Goal: Complete application form

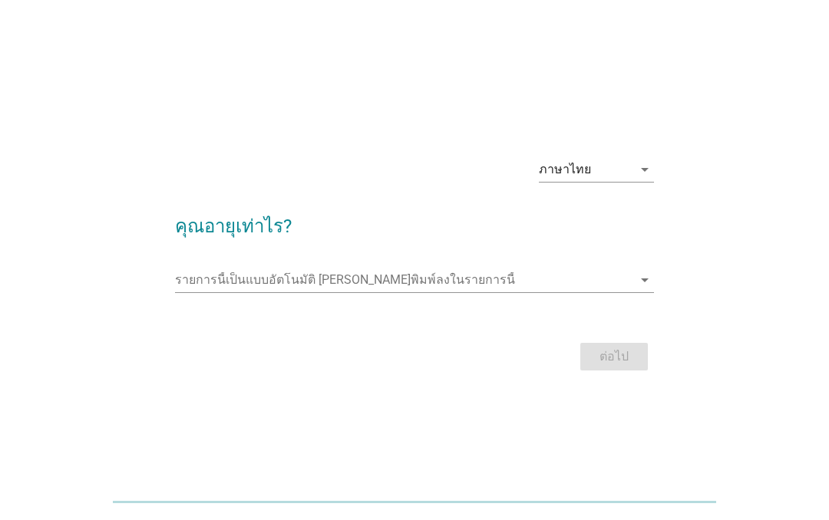
click at [594, 256] on form "คุณอายุเท่าไร? รายการนี้เป็นแบบอัตโนมัติ [PERSON_NAME]พิมพ์ลงในรายการนี้ arrow_…" at bounding box center [414, 286] width 479 height 178
click at [475, 282] on input "รายการนี้เป็นแบบอัตโนมัติ คุณสามารถพิมพ์ลงในรายการนี้" at bounding box center [403, 280] width 457 height 25
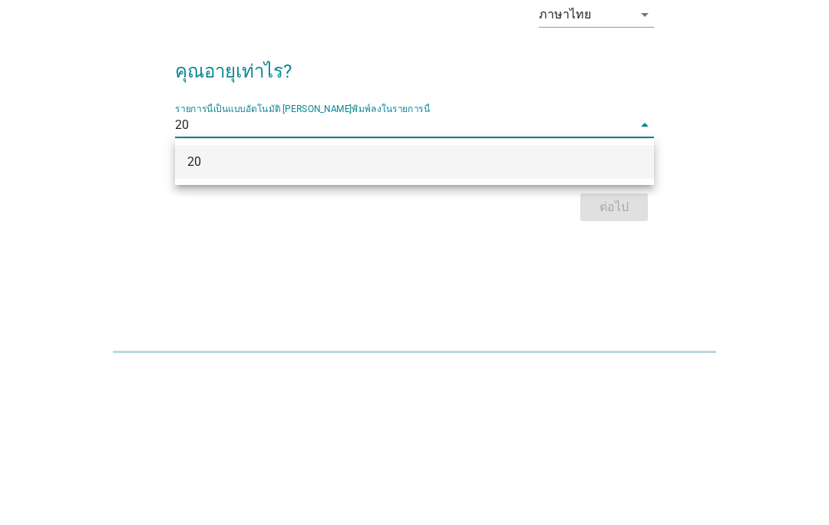
type input "20"
click at [743, 133] on div "ภาษาไทย arrow_drop_down คุณอายุเท่าไร? รายการนี้เป็นแบบอัตโนมัติ [PERSON_NAME]พ…" at bounding box center [414, 263] width 755 height 260
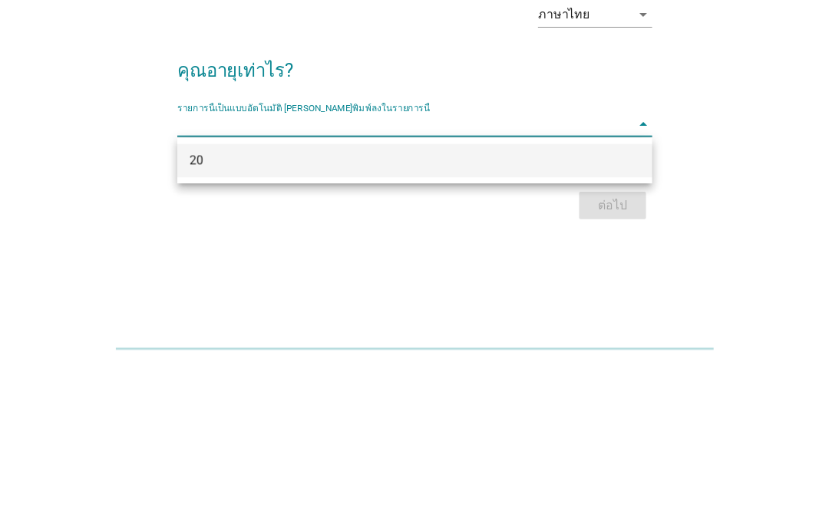
scroll to position [36, 0]
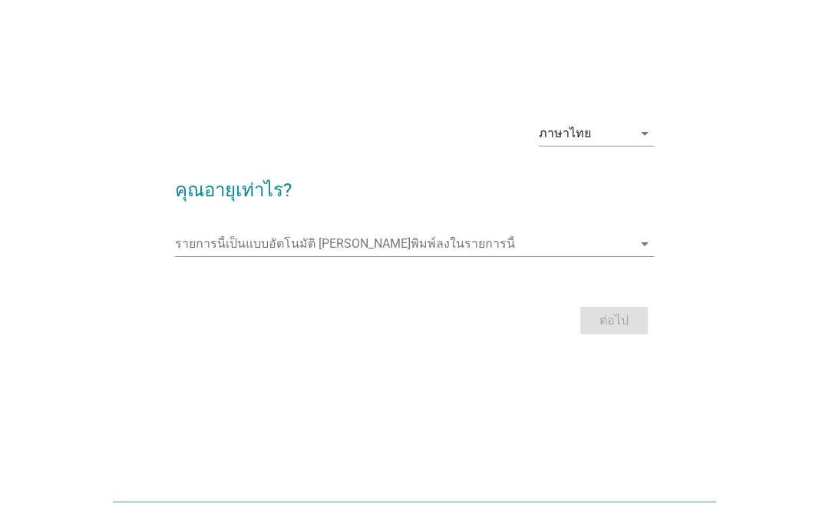
click at [565, 249] on input "รายการนี้เป็นแบบอัตโนมัติ คุณสามารถพิมพ์ลงในรายการนี้" at bounding box center [403, 244] width 457 height 25
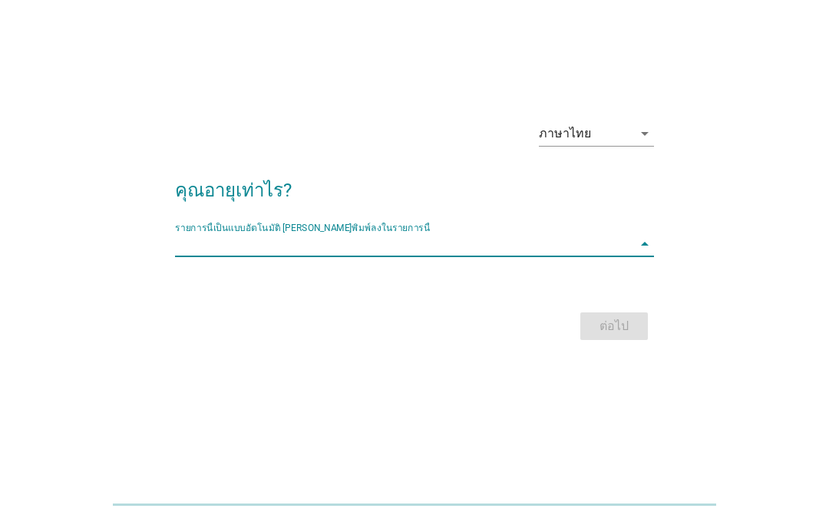
scroll to position [31, 0]
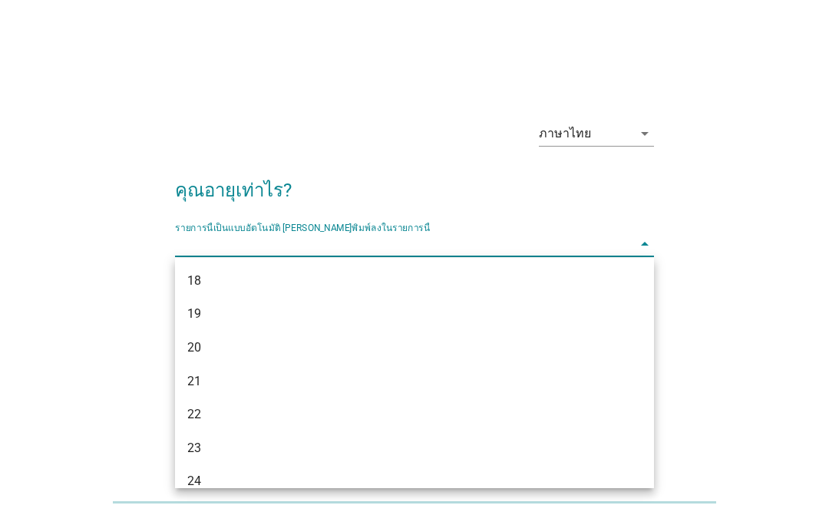
click at [572, 187] on h2 "คุณอายุเท่าไร?" at bounding box center [414, 187] width 479 height 43
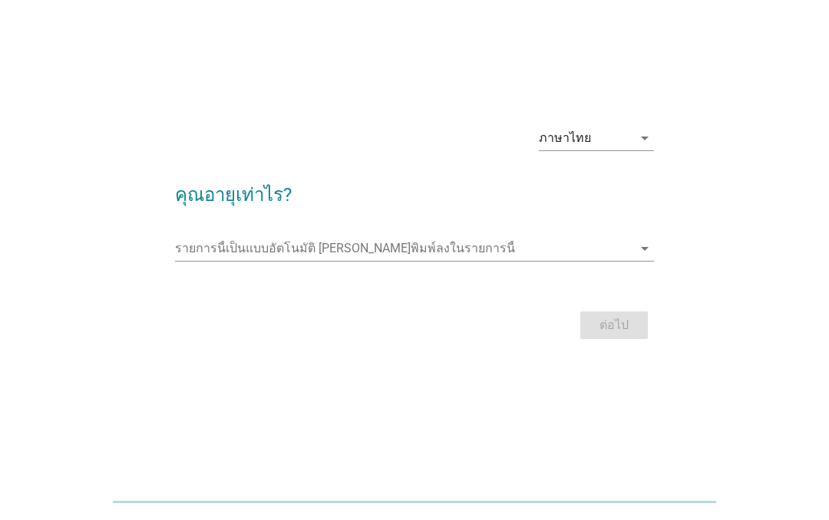
click at [522, 251] on input "รายการนี้เป็นแบบอัตโนมัติ คุณสามารถพิมพ์ลงในรายการนี้" at bounding box center [403, 248] width 457 height 25
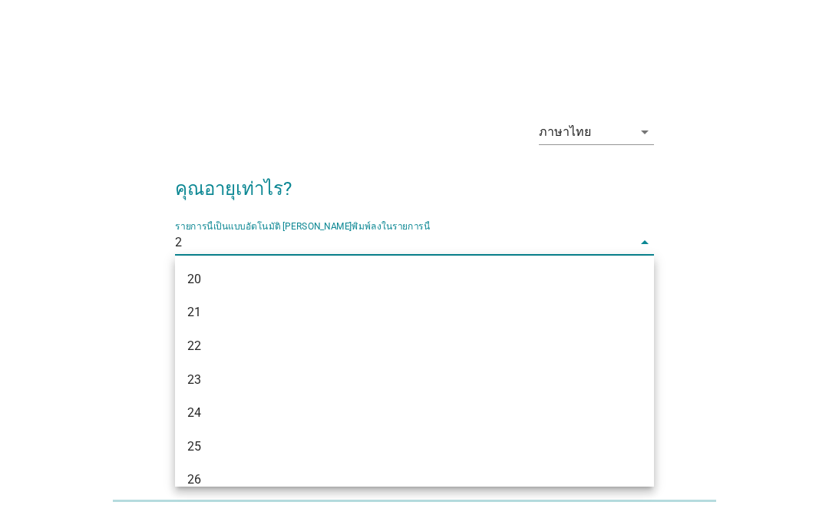
type input "20"
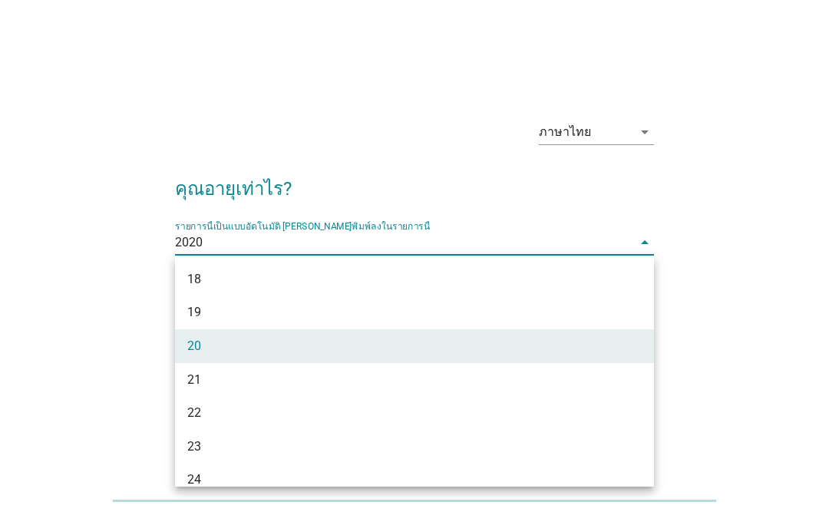
type input "20"
click at [730, 163] on div "ภาษาไทย arrow_drop_down คุณอายุเท่าไร? รายการนี้เป็นแบบอัตโนมัติ [PERSON_NAME]พ…" at bounding box center [414, 231] width 755 height 260
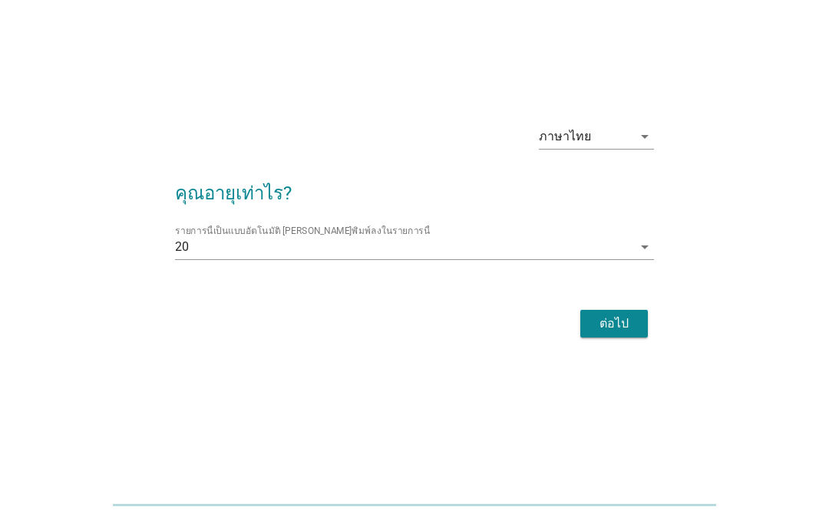
scroll to position [33, 0]
click at [621, 328] on div "ต่อไป" at bounding box center [613, 324] width 43 height 18
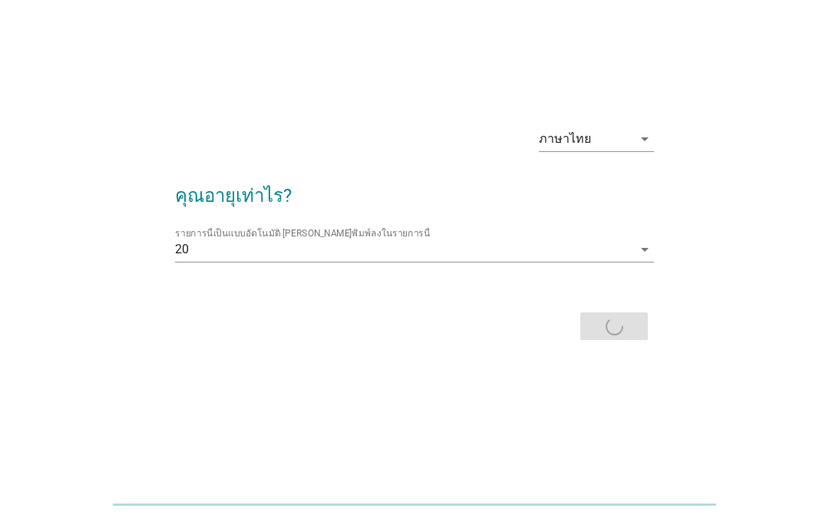
scroll to position [0, 0]
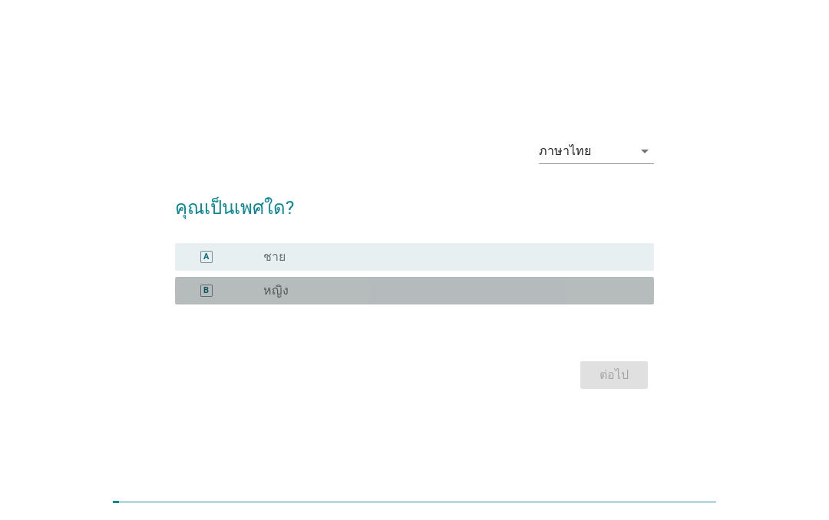
click at [489, 295] on div "radio_button_unchecked หญิง" at bounding box center [446, 290] width 366 height 15
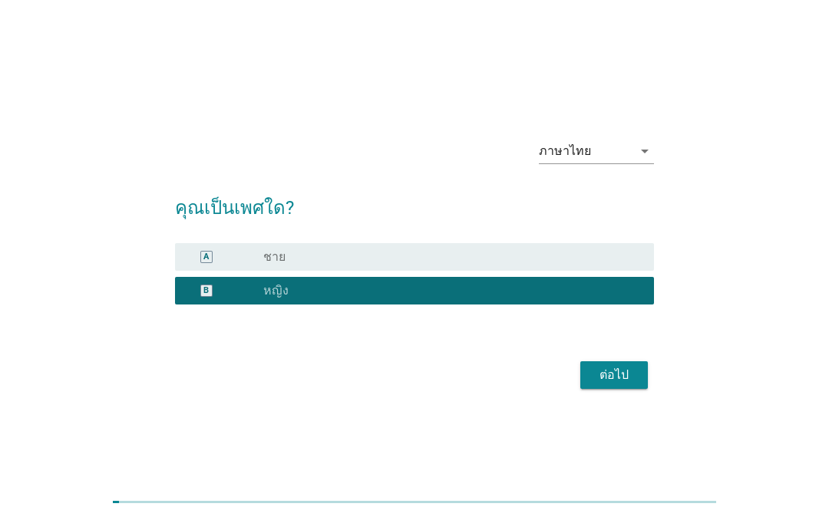
click at [618, 378] on div "ต่อไป" at bounding box center [613, 375] width 43 height 18
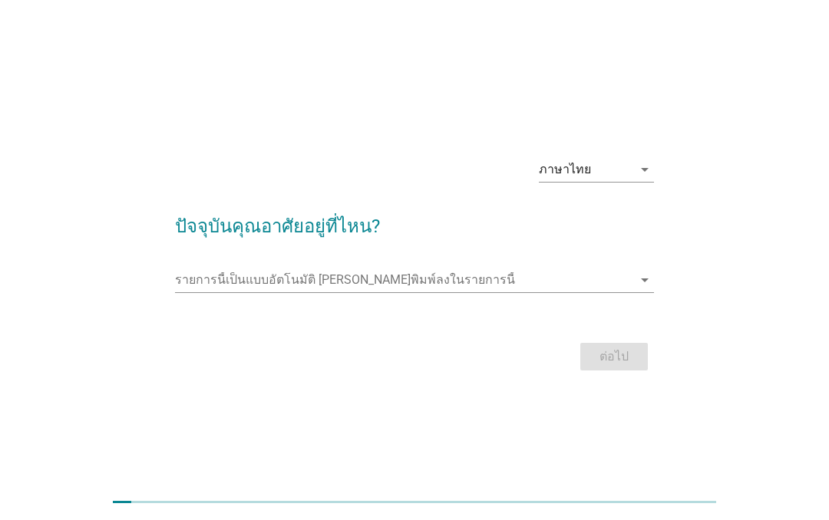
click at [595, 277] on input "รายการนี้เป็นแบบอัตโนมัติ คุณสามารถพิมพ์ลงในรายการนี้" at bounding box center [403, 280] width 457 height 25
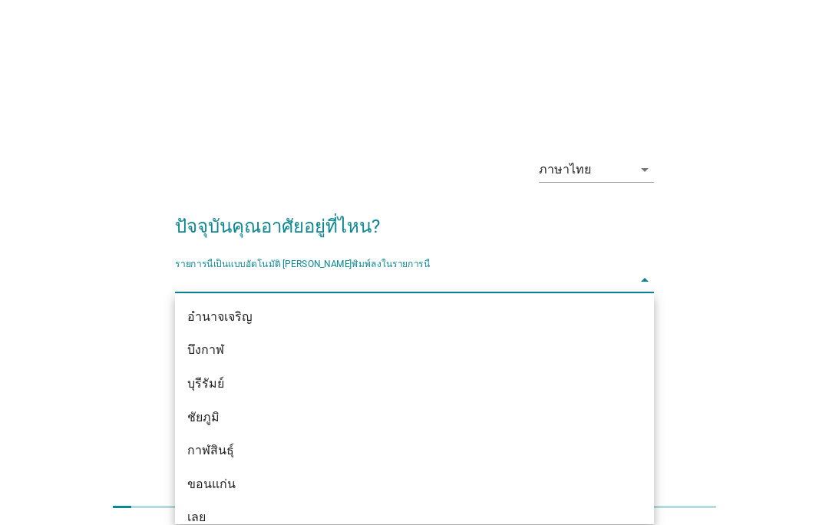
click at [740, 166] on div "ภาษาไทย arrow_drop_down ปัจจุบันคุณอาศัยอยู่ที่ไหน? รายการนี้เป็นแบบอัตโนมัติ […" at bounding box center [414, 263] width 755 height 260
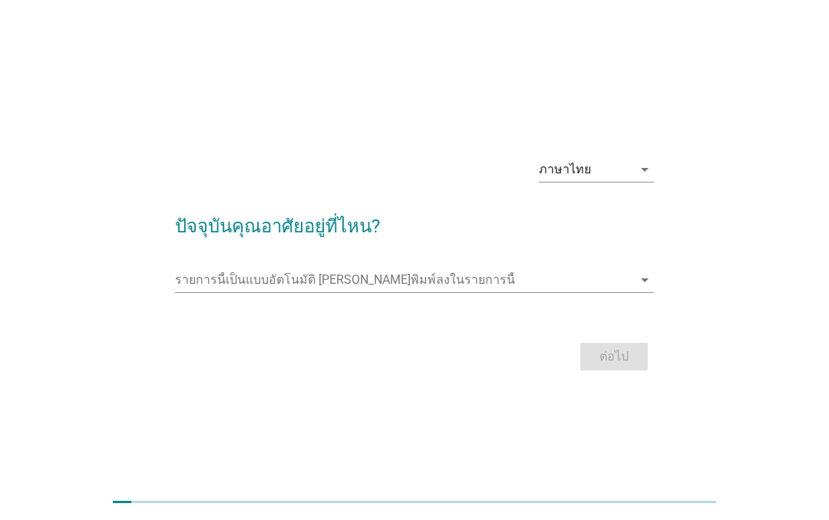
click at [526, 289] on input "รายการนี้เป็นแบบอัตโนมัติ คุณสามารถพิมพ์ลงในรายการนี้" at bounding box center [403, 280] width 457 height 25
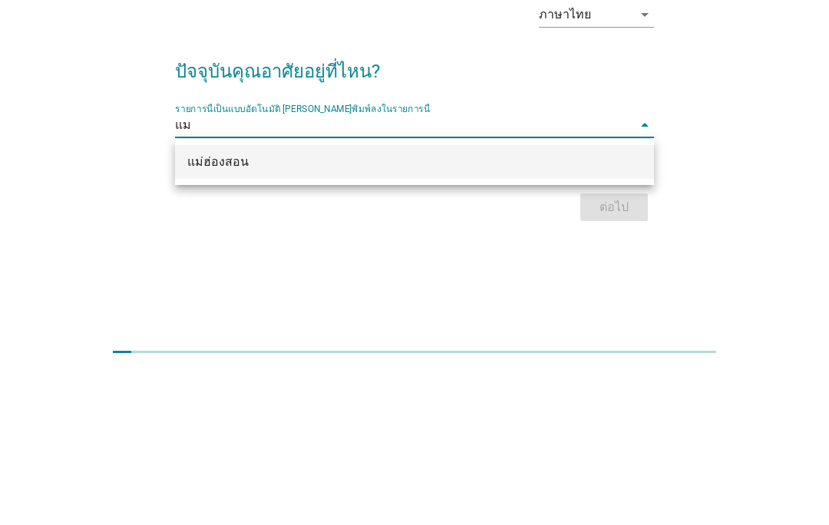
type input "แม่"
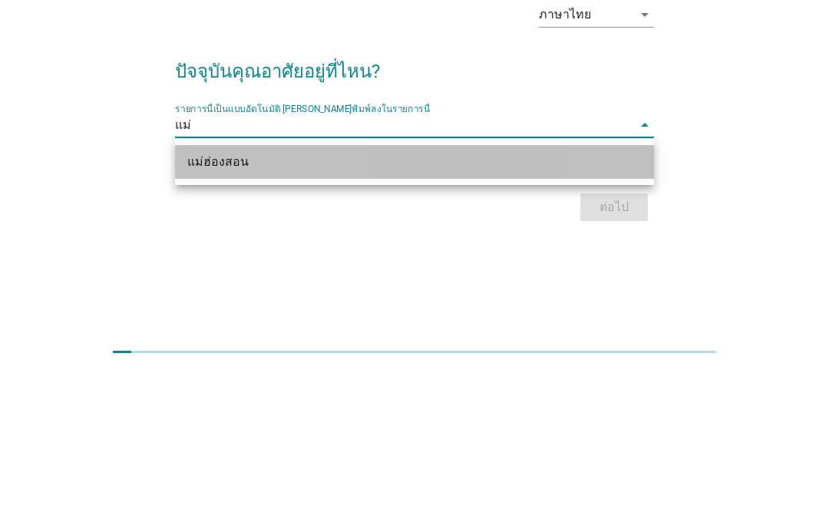
click at [525, 308] on div "แม่ฮ่องสอน" at bounding box center [395, 317] width 417 height 18
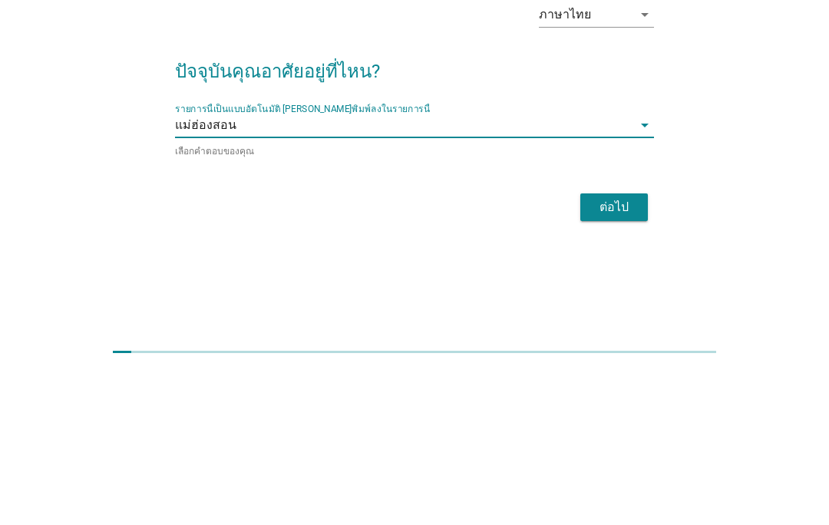
click at [615, 353] on div "ต่อไป" at bounding box center [613, 362] width 43 height 18
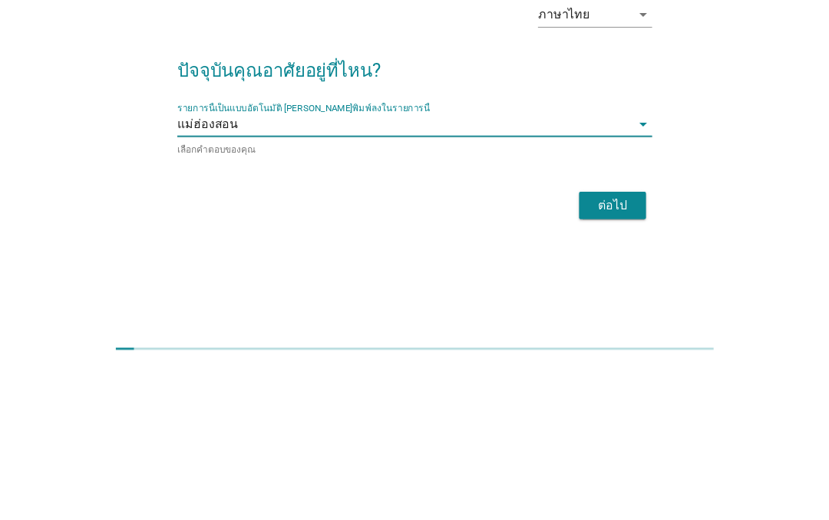
scroll to position [36, 0]
